Goal: Information Seeking & Learning: Learn about a topic

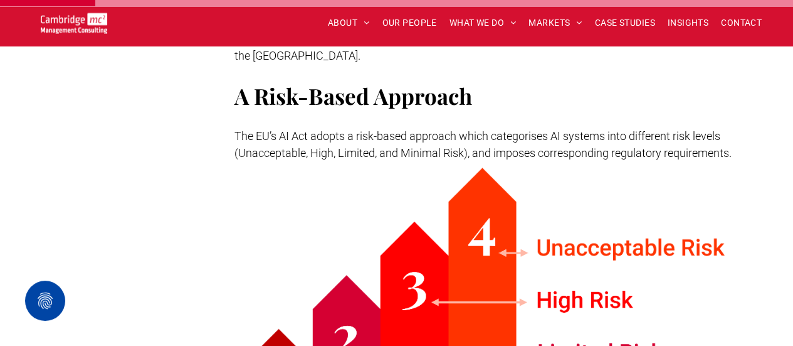
scroll to position [634, 0]
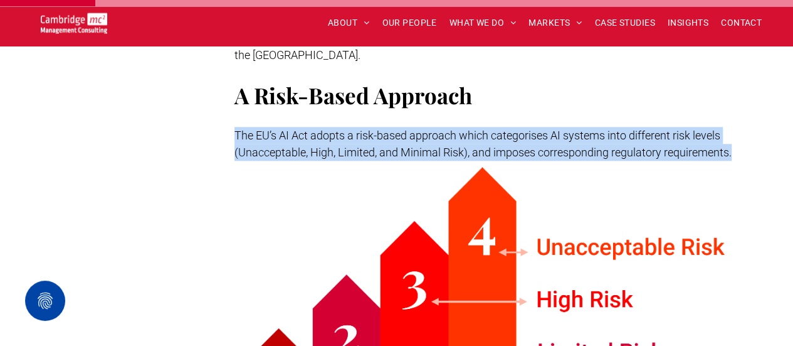
drag, startPoint x: 234, startPoint y: 116, endPoint x: 771, endPoint y: 135, distance: 537.8
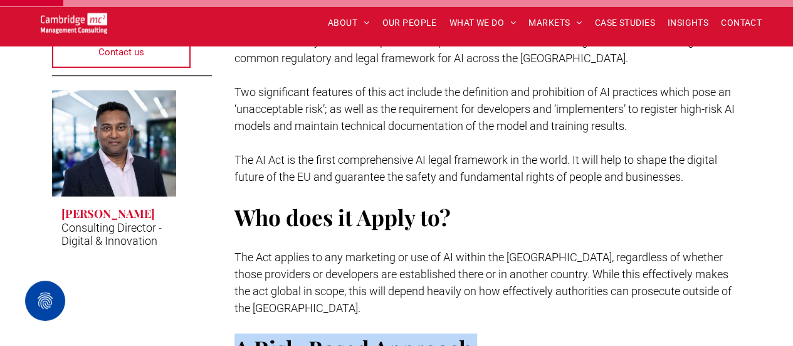
scroll to position [460, 0]
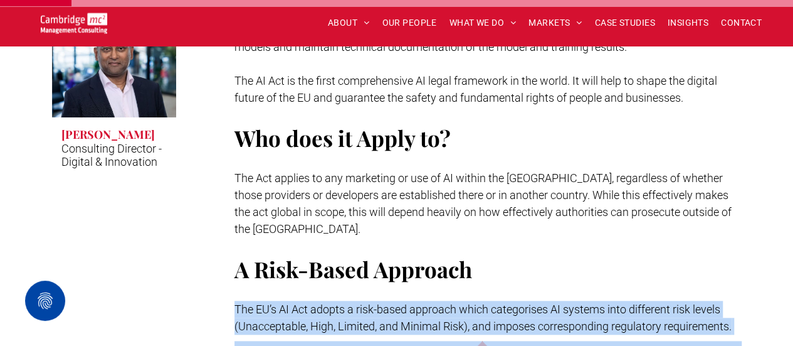
drag, startPoint x: 575, startPoint y: 191, endPoint x: 231, endPoint y: 290, distance: 358.1
copy div "Lor IP’d SI Ame consec a elit-seddo eiusmodt incid utlaboreetd MA aliquae admi …"
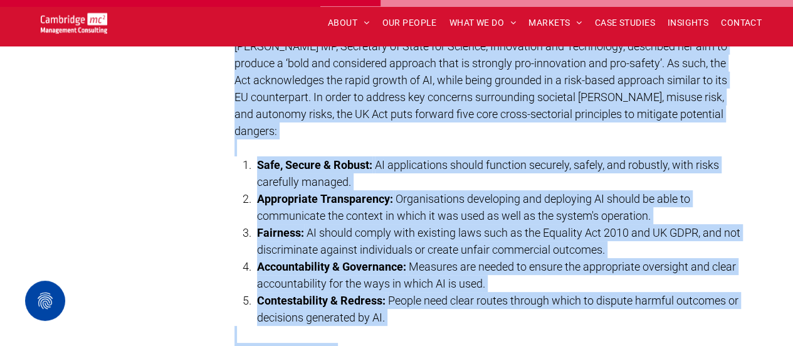
scroll to position [2407, 0]
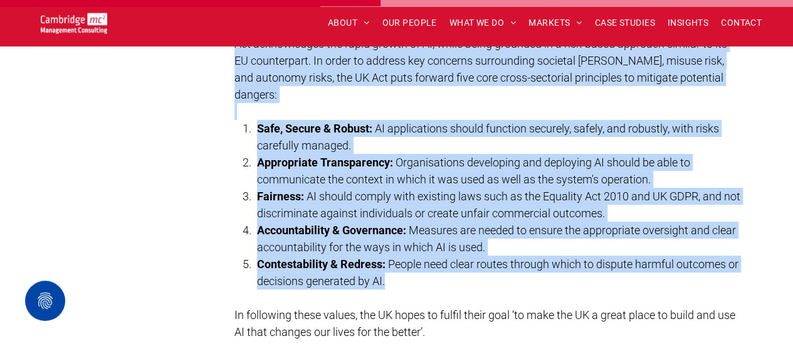
drag, startPoint x: 228, startPoint y: 96, endPoint x: 446, endPoint y: 267, distance: 277.0
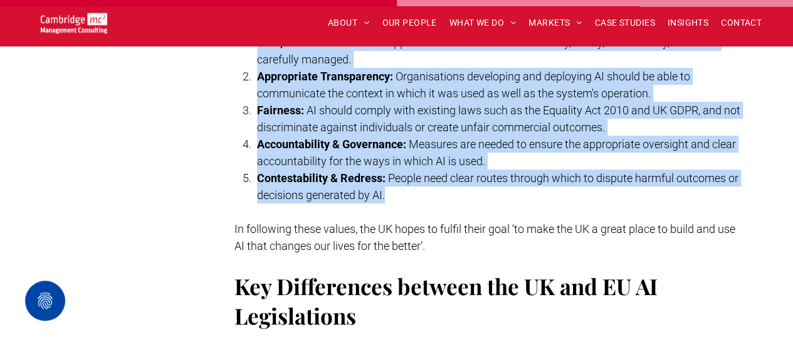
copy div "Lor IP dolorsita conse adi elitsedd ei TE incididunt ut Laboreet do magn aliq, …"
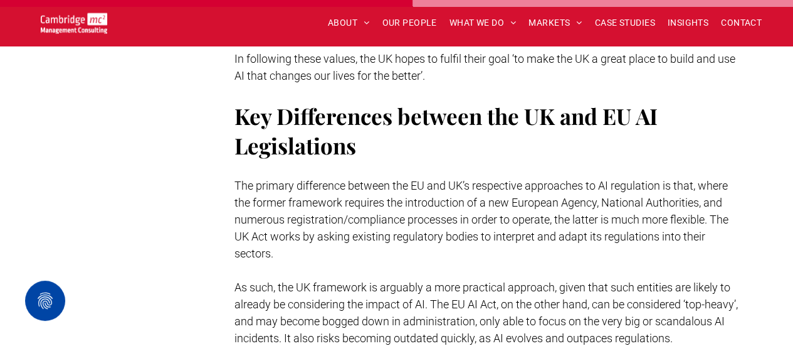
scroll to position [2686, 0]
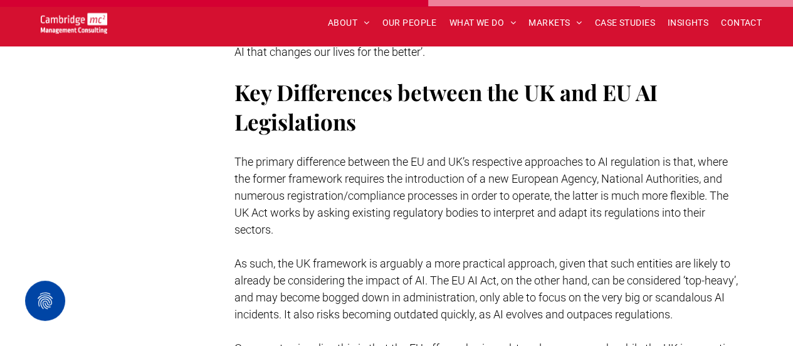
click at [413, 204] on p "The primary difference between the EU and UK’s respective approaches to AI regu…" at bounding box center [488, 195] width 507 height 85
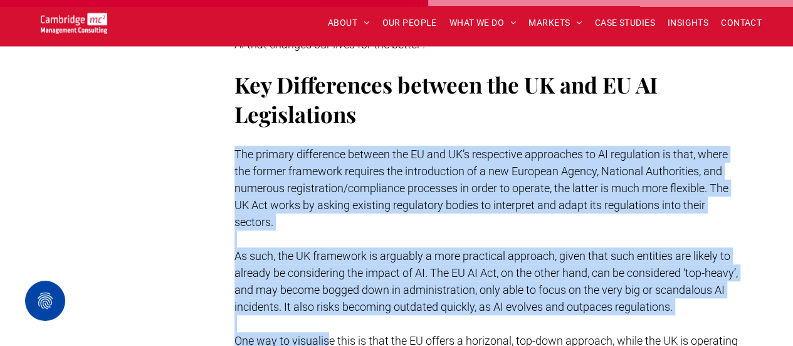
scroll to position [2727, 0]
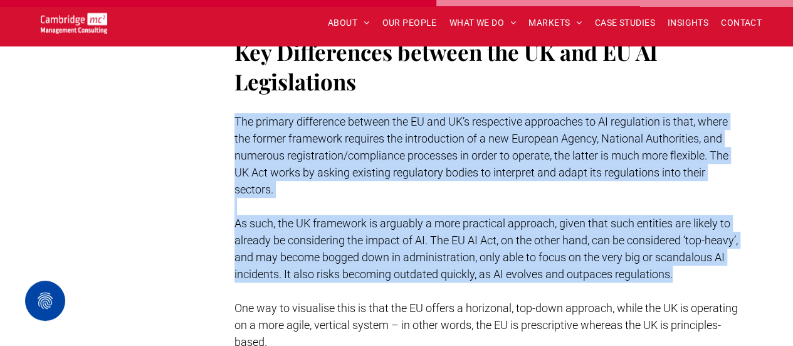
drag, startPoint x: 236, startPoint y: 134, endPoint x: 345, endPoint y: 275, distance: 178.4
copy div "The primary difference between the EU and UK’s respective approaches to AI regu…"
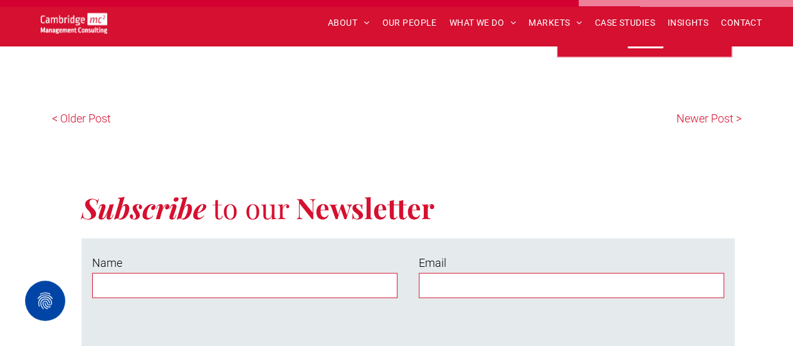
scroll to position [3677, 0]
